Goal: Check status: Check status

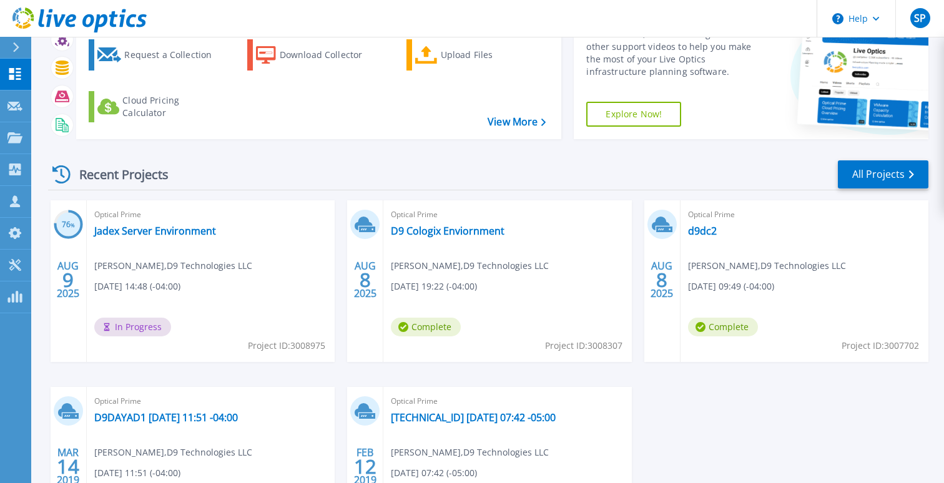
scroll to position [73, 0]
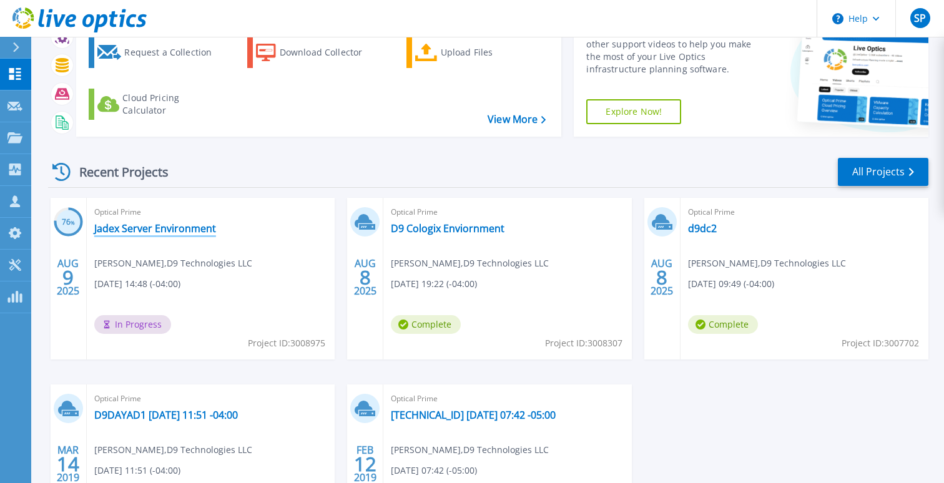
click at [155, 230] on link "Jadex Server Environment" at bounding box center [155, 228] width 122 height 12
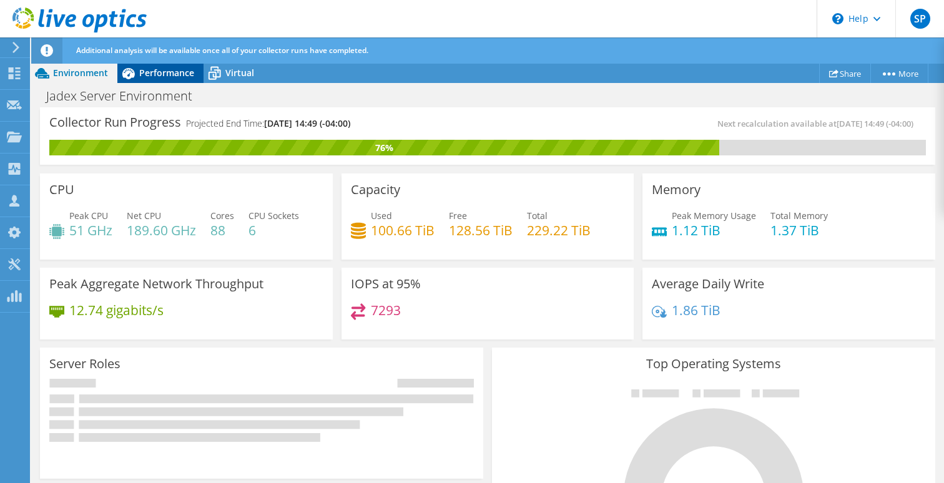
click at [171, 81] on div "Performance" at bounding box center [160, 73] width 86 height 20
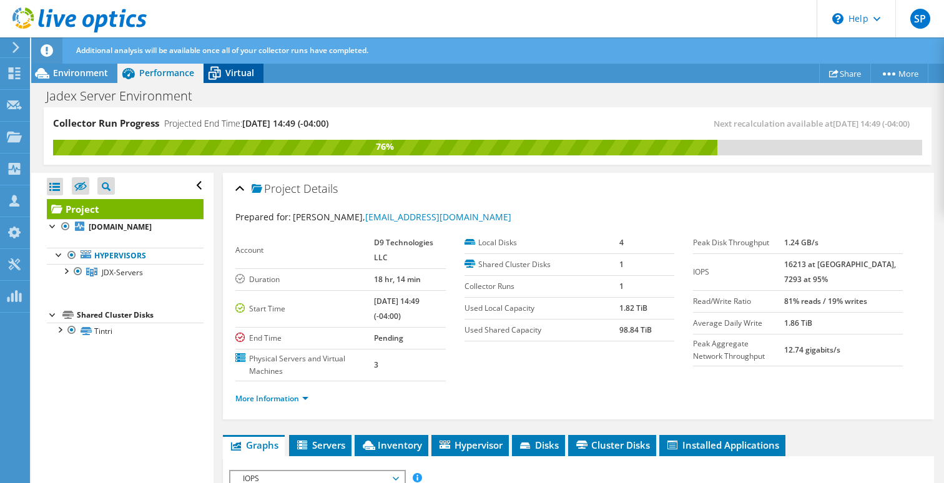
click at [231, 74] on span "Virtual" at bounding box center [239, 73] width 29 height 12
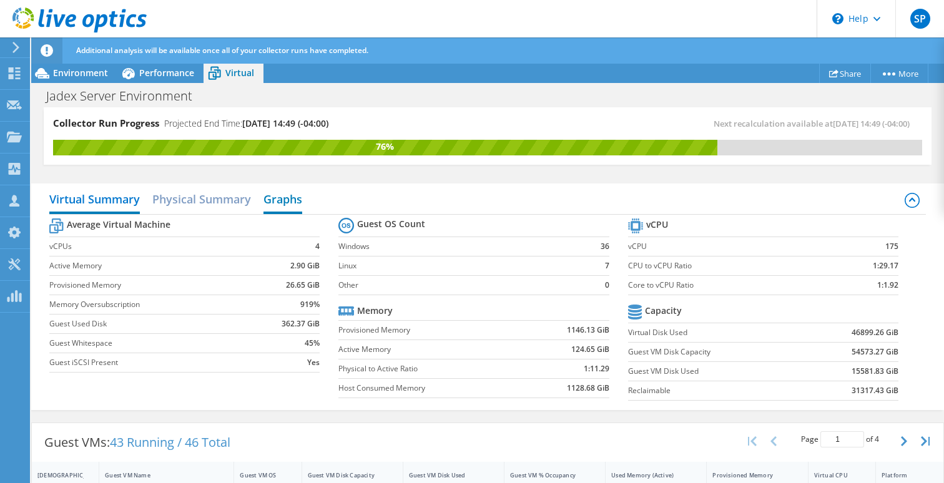
click at [283, 197] on h2 "Graphs" at bounding box center [282, 200] width 39 height 27
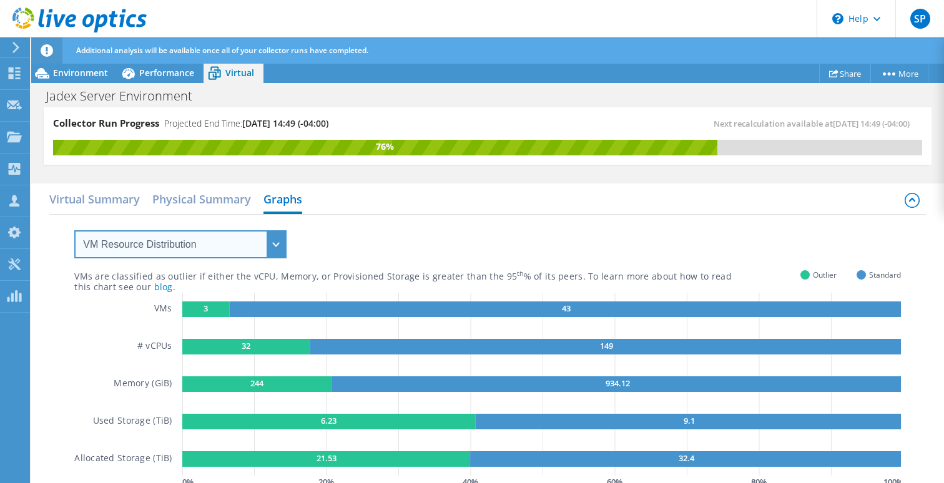
click at [149, 245] on select "VM Resource Distribution Provisioning Contrast Over Provisioning" at bounding box center [180, 244] width 212 height 28
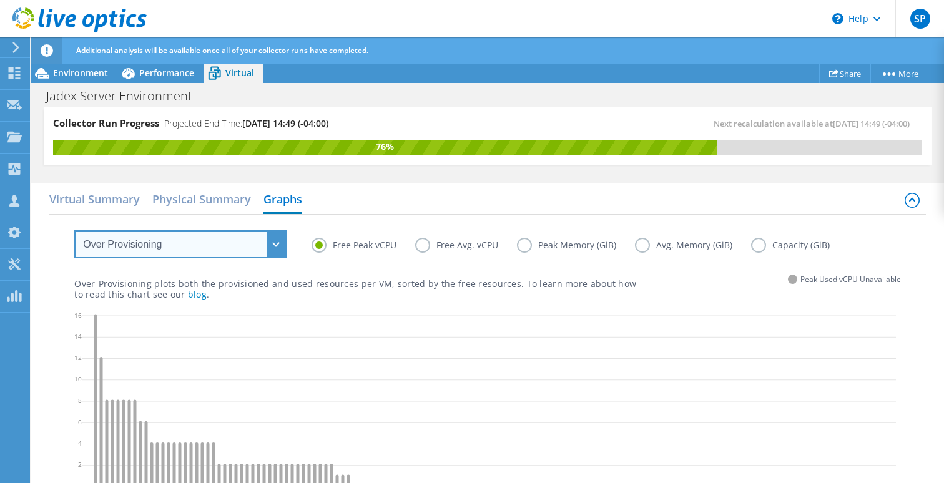
click at [274, 247] on select "VM Resource Distribution Provisioning Contrast Over Provisioning" at bounding box center [180, 244] width 212 height 28
select select "VM Resource Distribution"
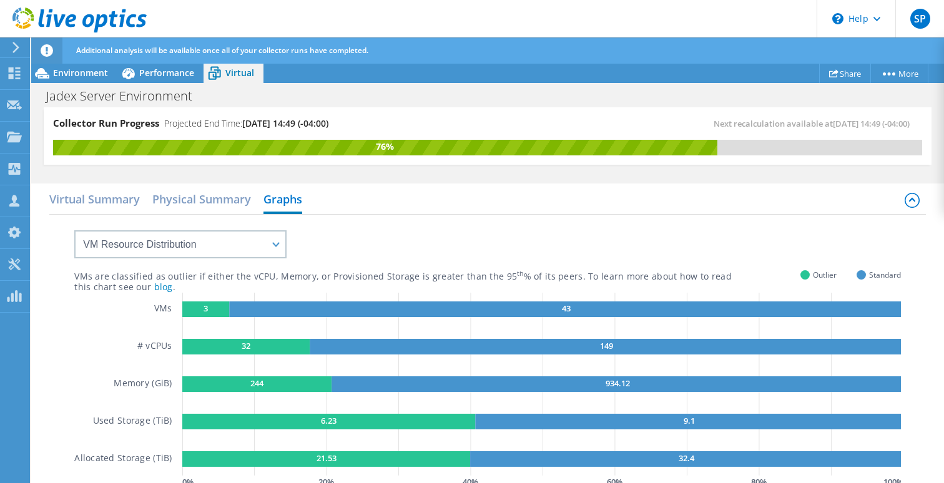
click at [203, 306] on text "3" at bounding box center [205, 308] width 4 height 11
click at [260, 313] on rect at bounding box center [566, 309] width 674 height 16
click at [216, 350] on rect at bounding box center [245, 347] width 127 height 16
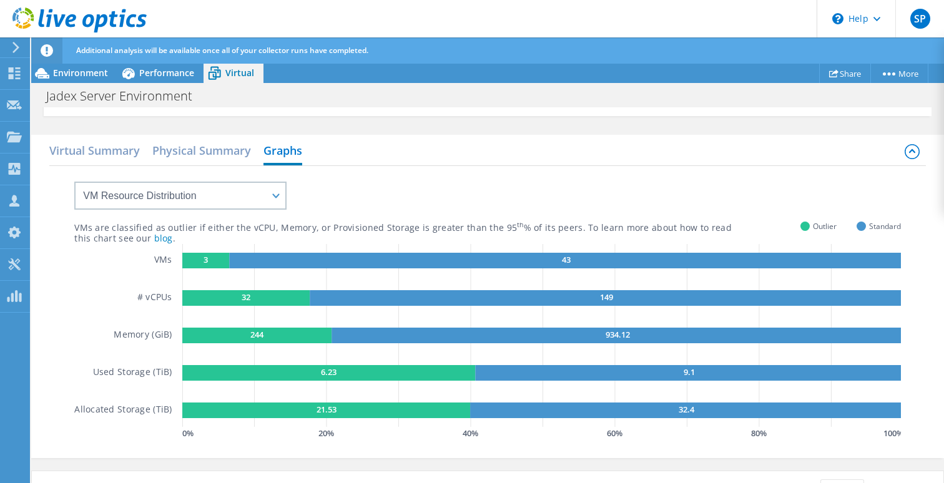
scroll to position [52, 0]
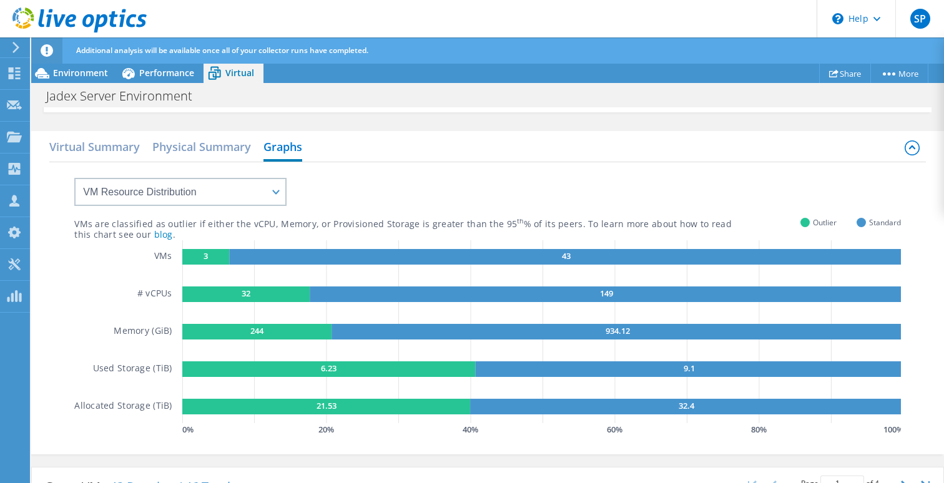
click at [236, 327] on rect at bounding box center [256, 332] width 149 height 16
click at [237, 366] on rect at bounding box center [328, 369] width 293 height 16
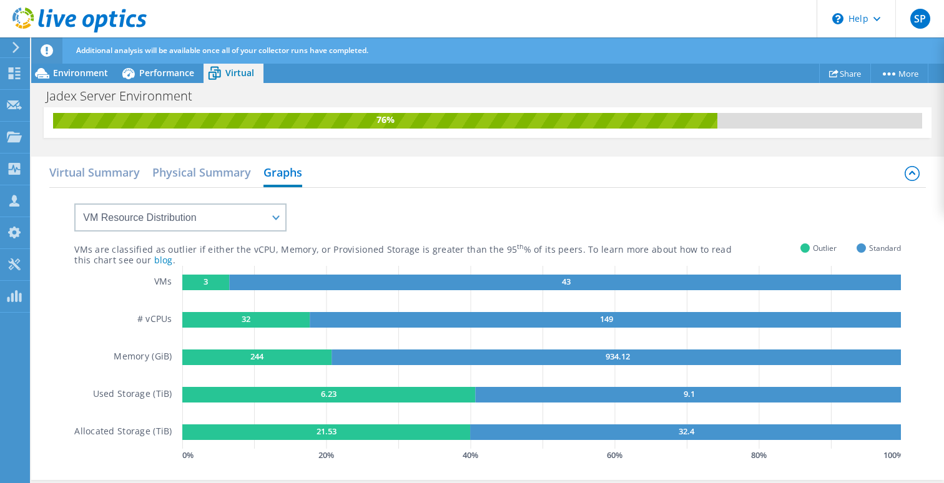
scroll to position [0, 0]
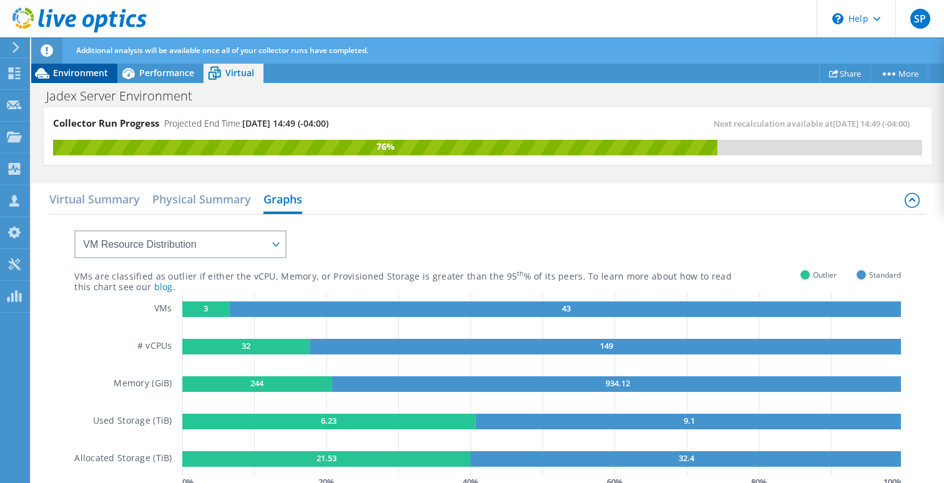
click at [61, 71] on span "Environment" at bounding box center [80, 73] width 55 height 12
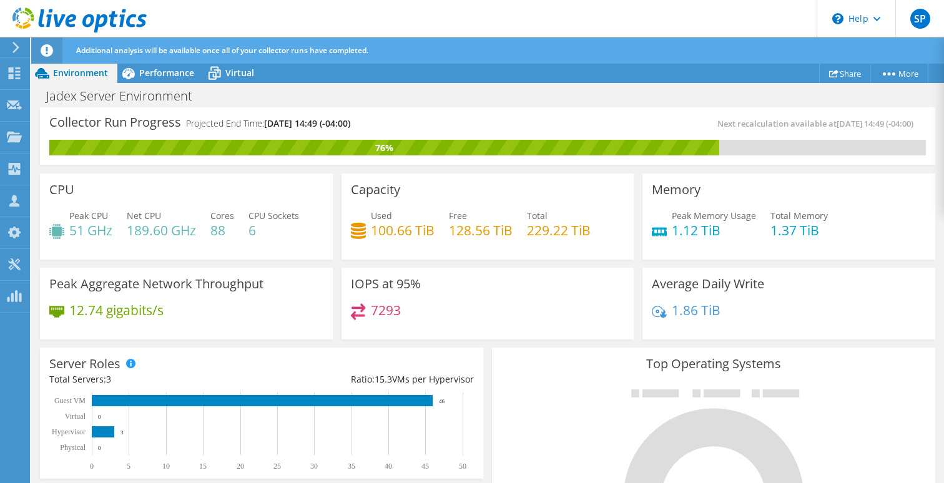
click at [18, 49] on icon at bounding box center [15, 47] width 9 height 11
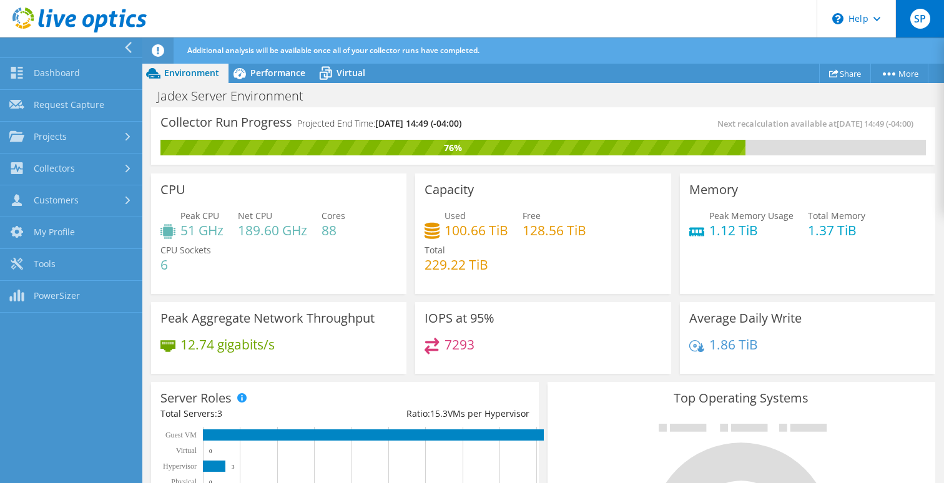
click at [917, 29] on div "SP" at bounding box center [919, 18] width 49 height 37
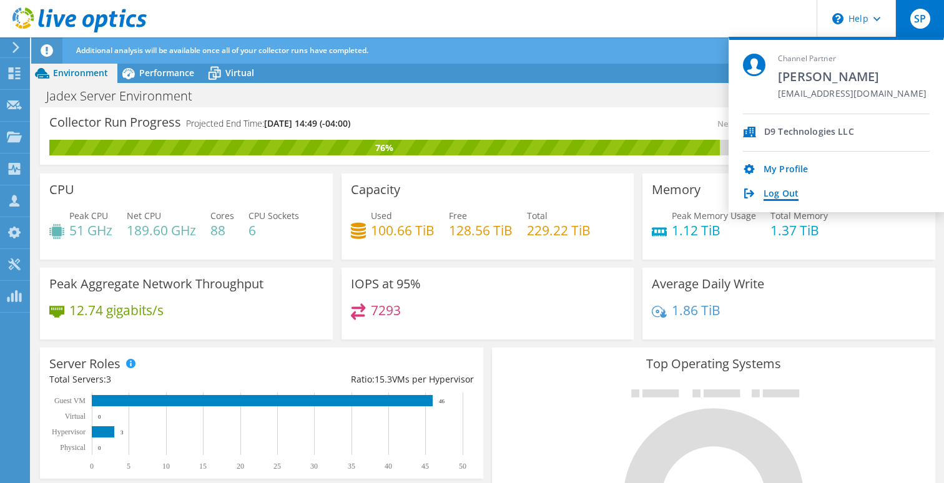
click at [793, 193] on link "Log Out" at bounding box center [780, 194] width 35 height 12
